Goal: Task Accomplishment & Management: Use online tool/utility

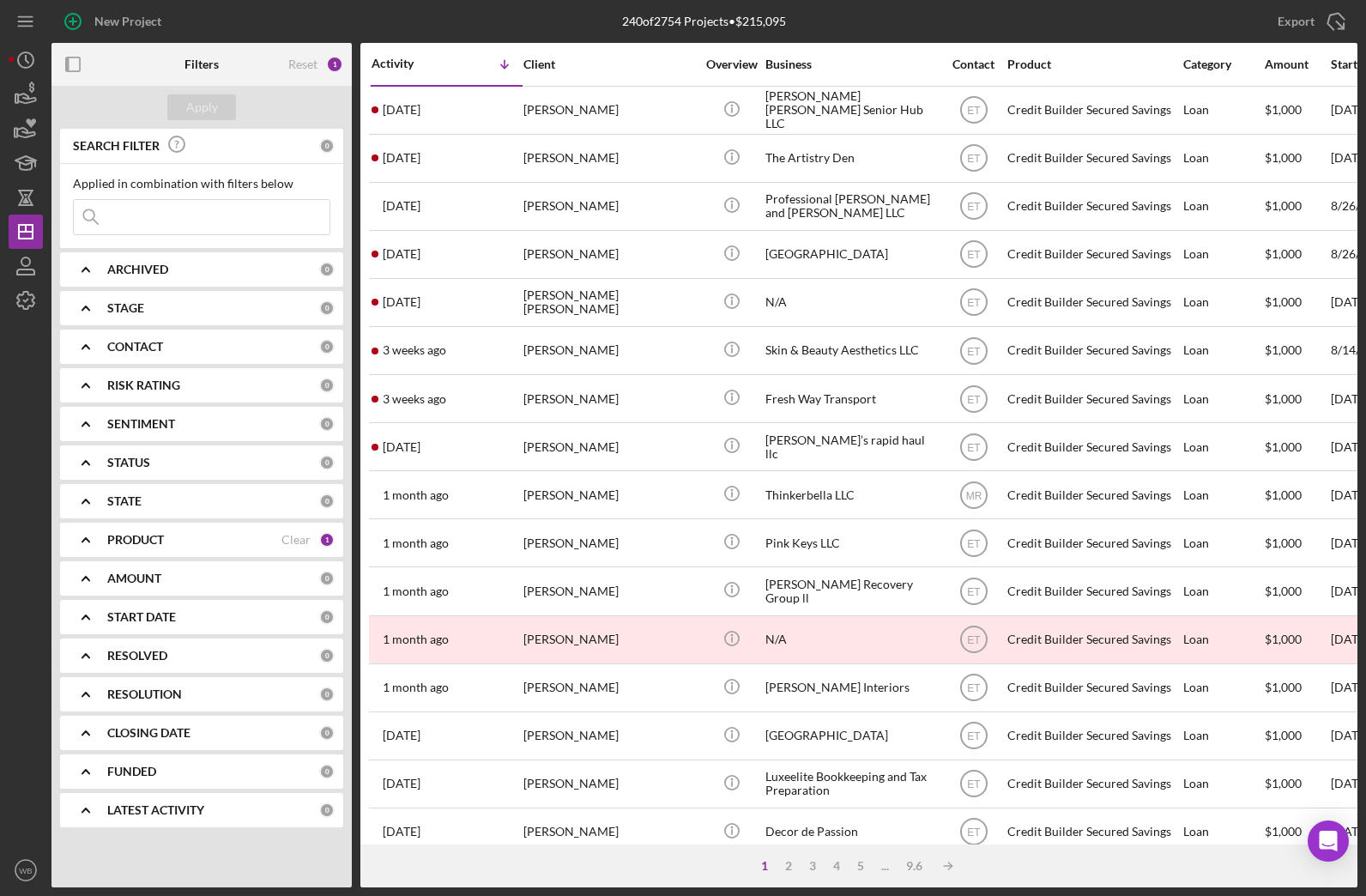
click at [190, 549] on div "PRODUCT Clear 1" at bounding box center [221, 540] width 227 height 34
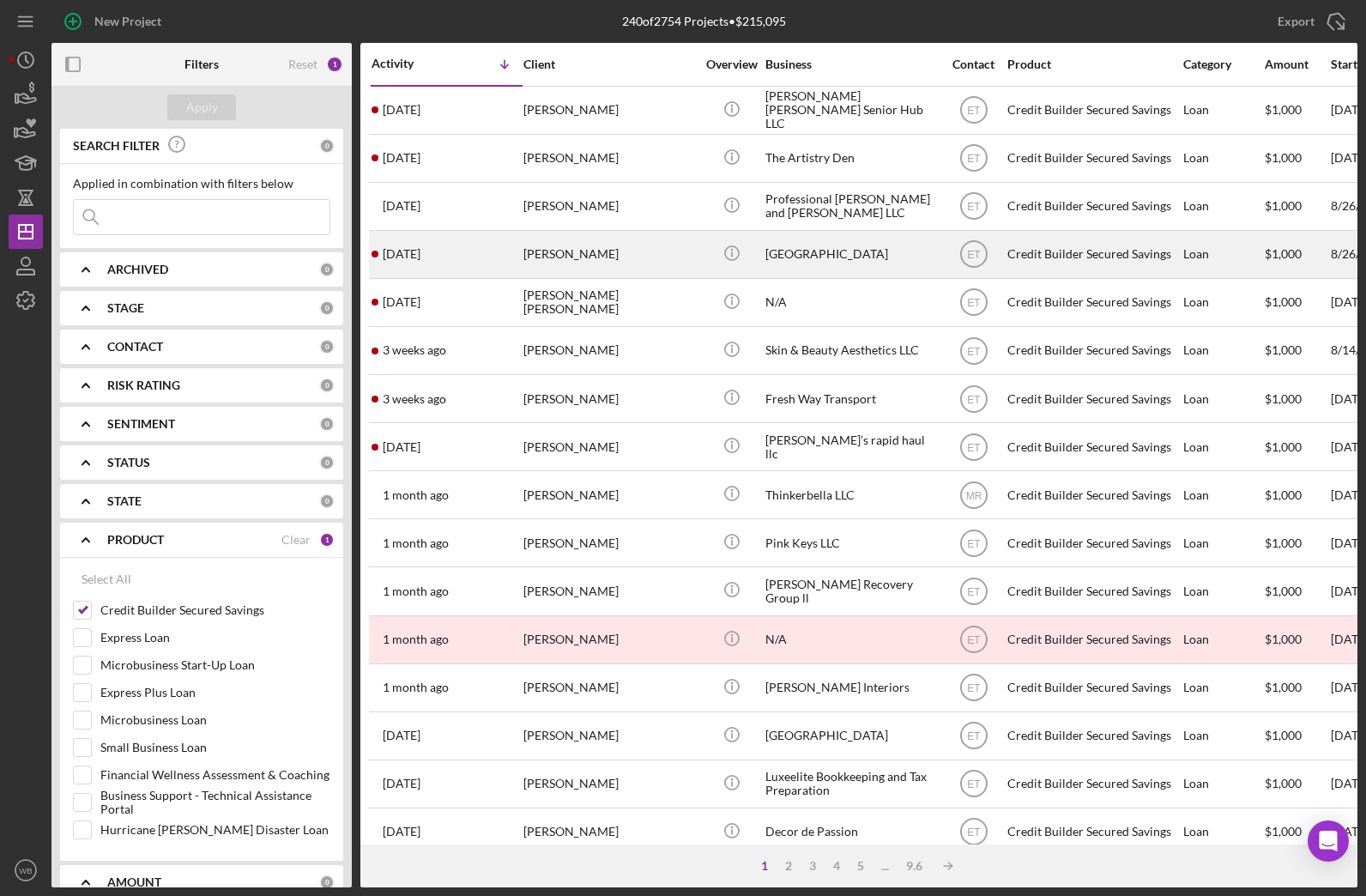
click at [809, 252] on div "[GEOGRAPHIC_DATA]" at bounding box center [851, 254] width 172 height 46
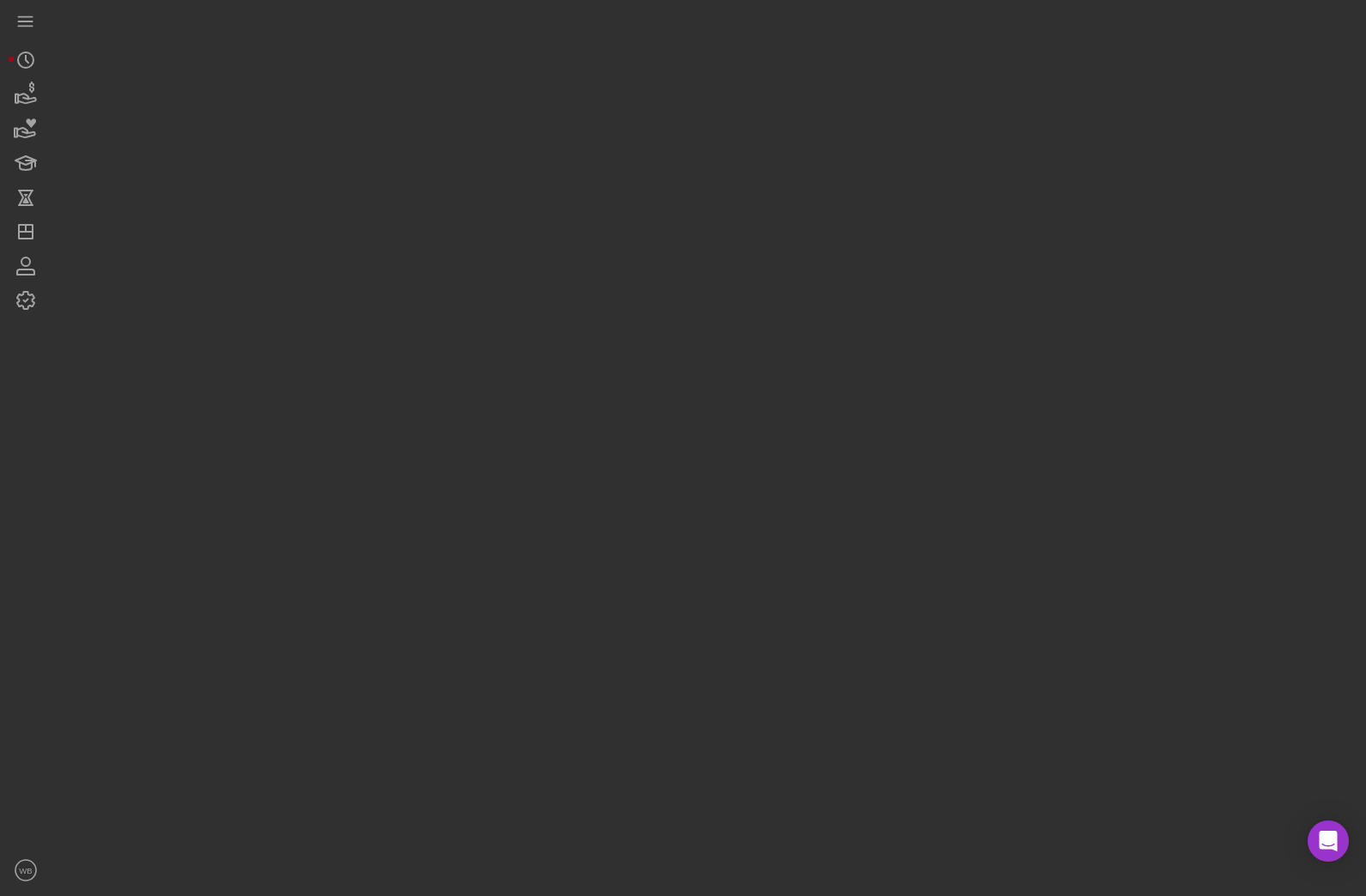
click at [809, 252] on div at bounding box center [705, 443] width 1306 height 887
click at [624, 454] on div at bounding box center [683, 448] width 1366 height 896
click at [575, 294] on div at bounding box center [683, 448] width 1366 height 896
